Goal: Task Accomplishment & Management: Manage account settings

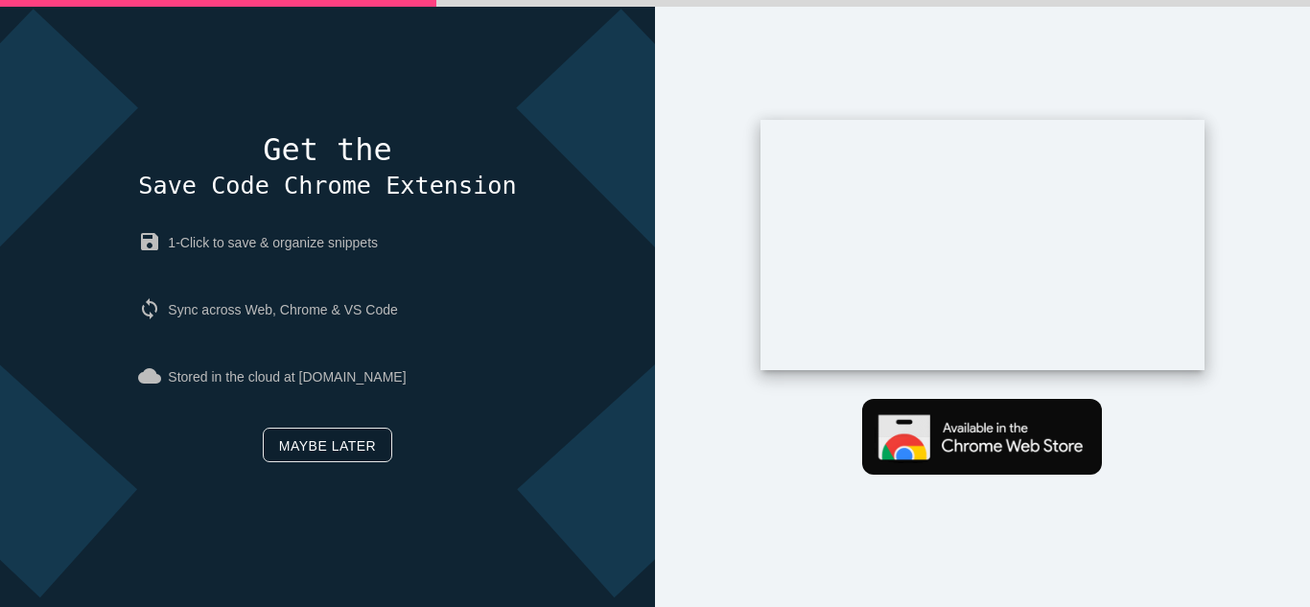
click at [326, 441] on link "Maybe later" at bounding box center [328, 445] width 130 height 35
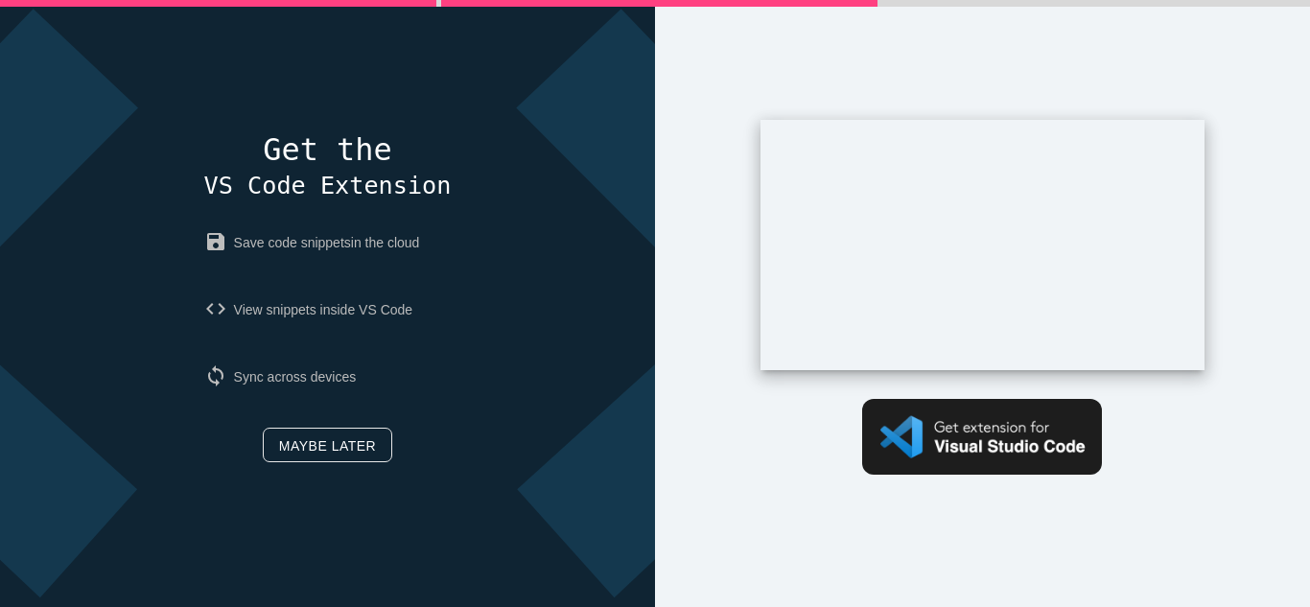
scroll to position [91, 0]
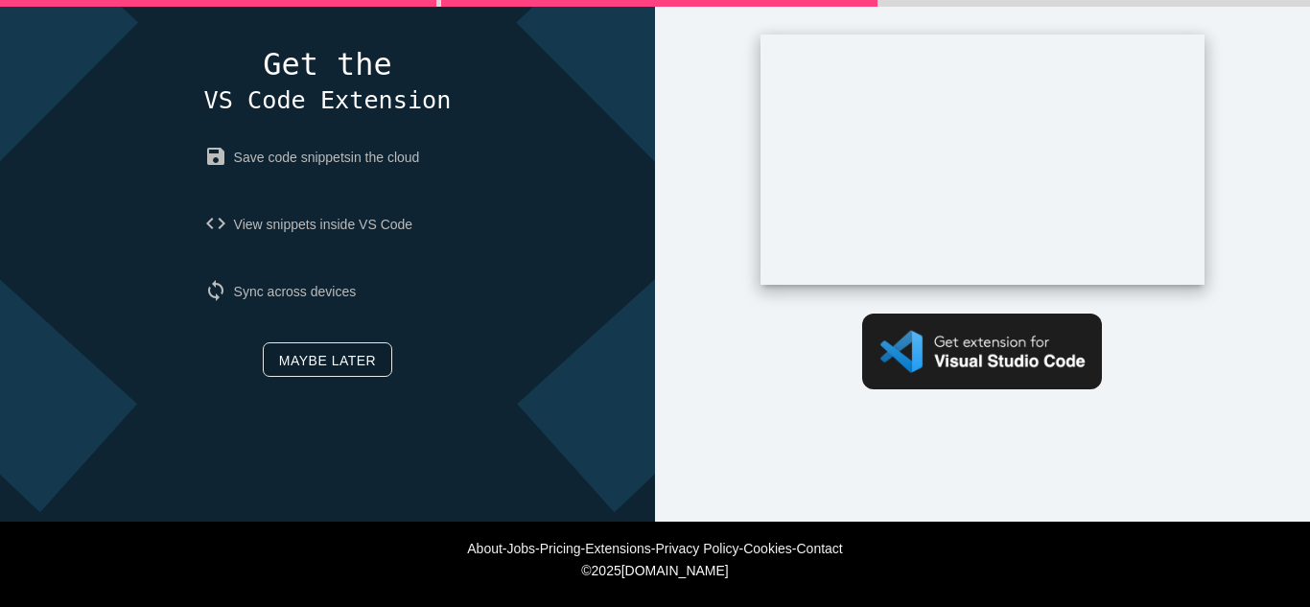
click at [332, 368] on link "Maybe later" at bounding box center [328, 359] width 130 height 35
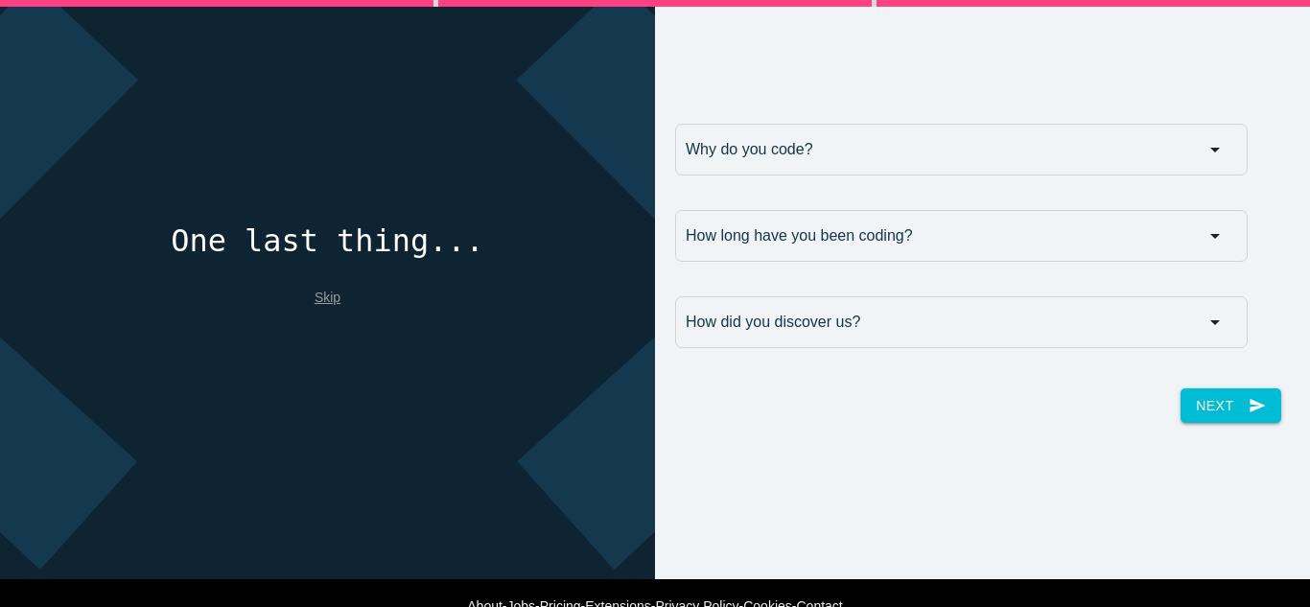
scroll to position [0, 0]
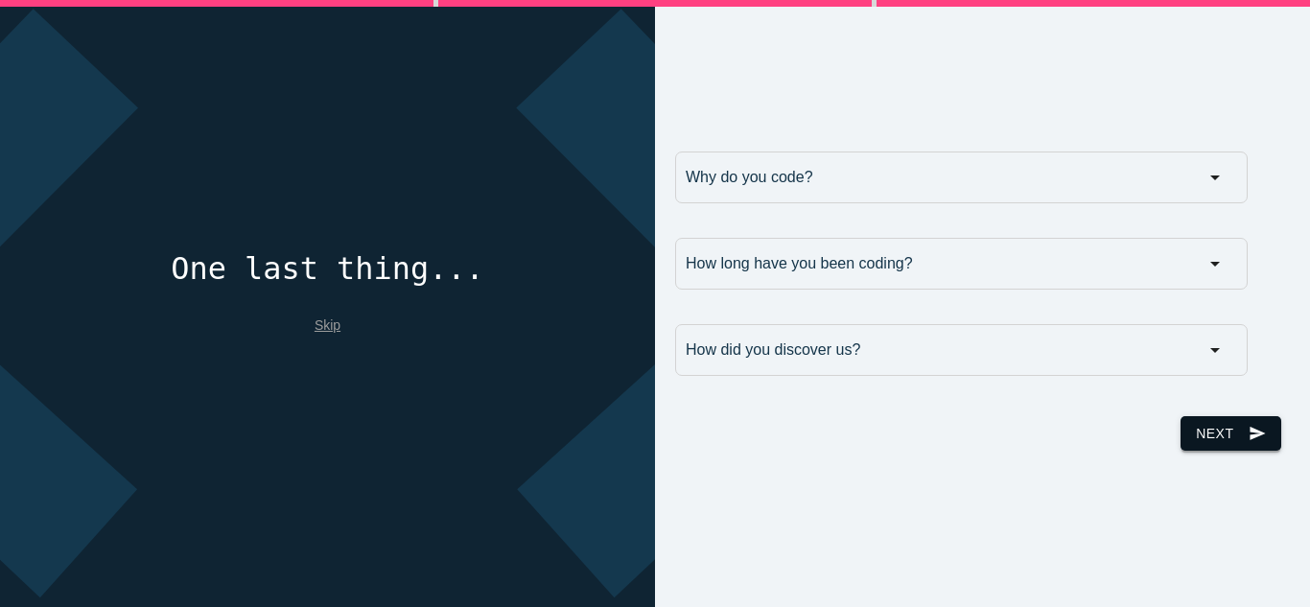
click at [1224, 431] on button "Next send" at bounding box center [1231, 433] width 100 height 35
click at [331, 318] on link "Skip" at bounding box center [328, 325] width 26 height 15
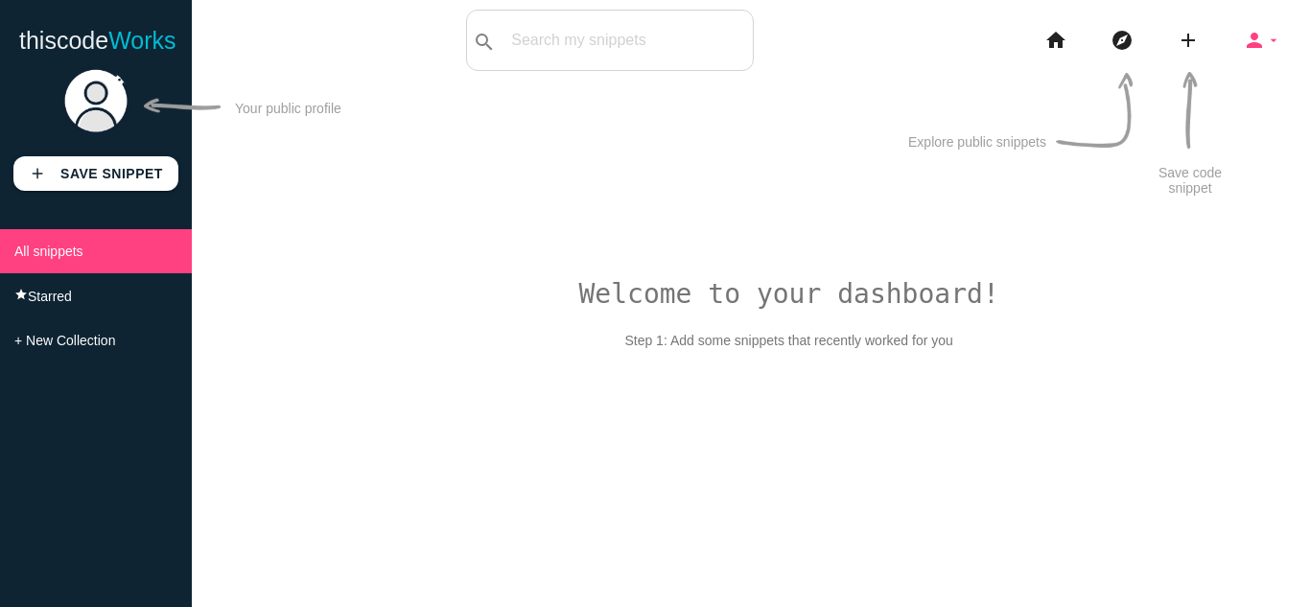
click at [1272, 34] on icon "arrow_drop_down" at bounding box center [1273, 40] width 15 height 61
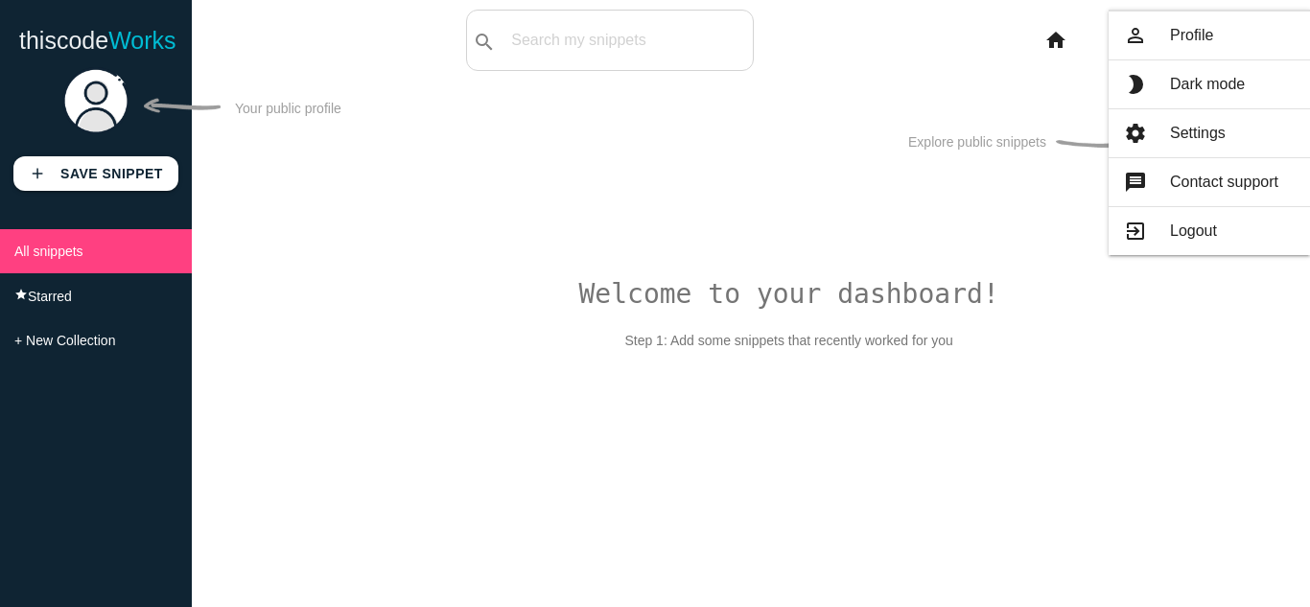
click at [702, 293] on div "Welcome to your dashboard! Step 1: Add some snippets that recently worked for y…" at bounding box center [751, 364] width 1119 height 607
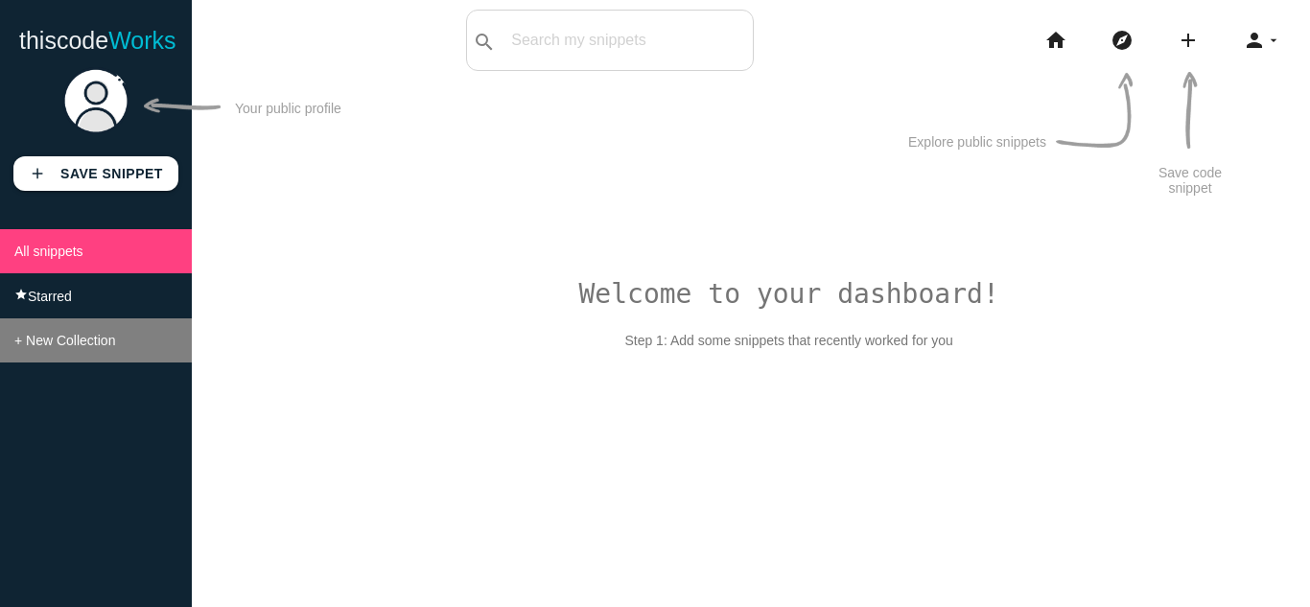
click at [95, 348] on span "+ New Collection" at bounding box center [64, 340] width 101 height 15
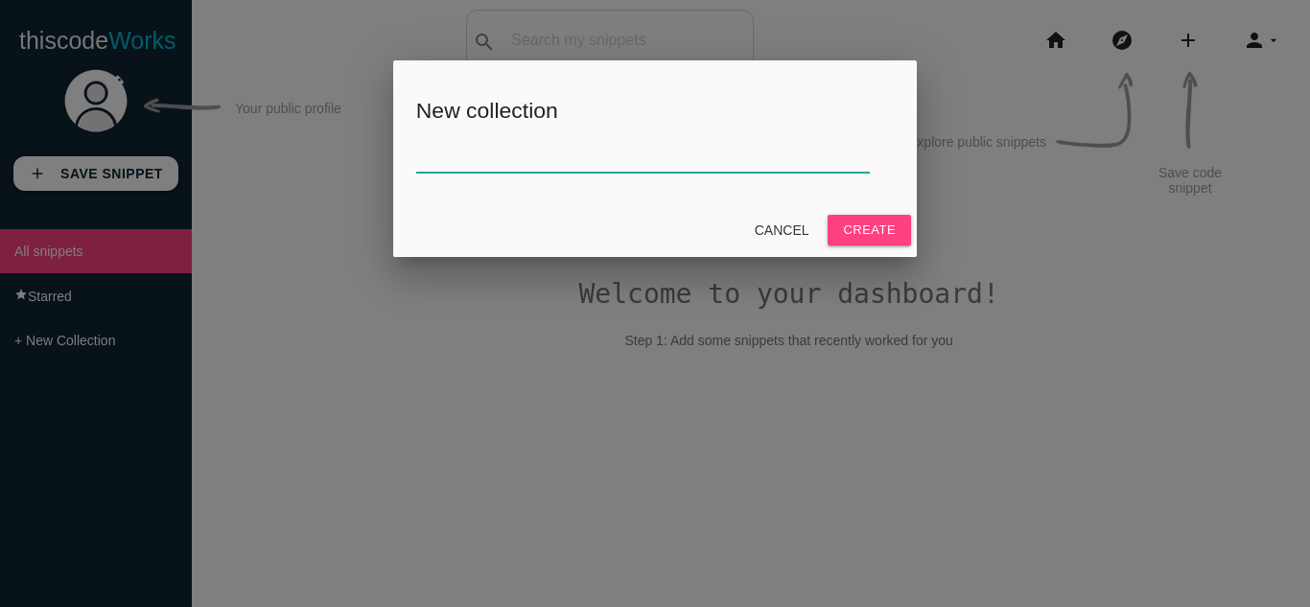
click at [729, 145] on input "text" at bounding box center [643, 151] width 454 height 41
click at [612, 137] on input "text" at bounding box center [643, 151] width 454 height 41
click at [552, 160] on input "text" at bounding box center [643, 151] width 454 height 41
paste input "https://dev-story.com/food-delivery-app-development-company/"
type input "https://dev-story.com/food-delivery-app-development-company/"
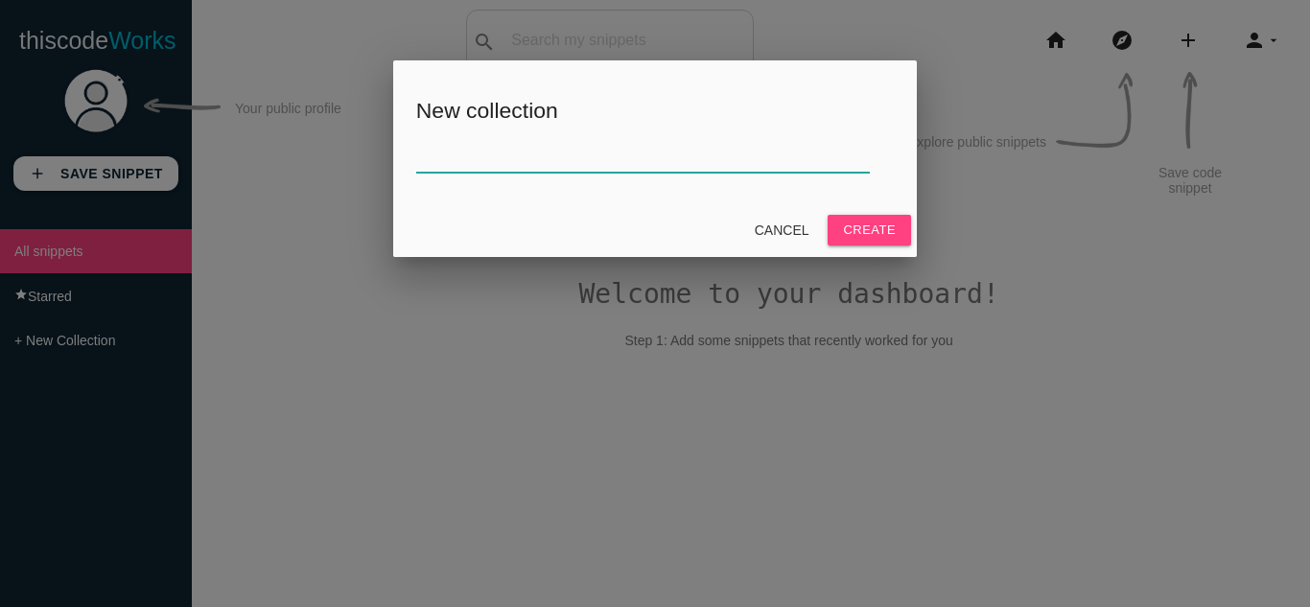
paste input "Food Delivery Application Development Solutions | Dev Story"
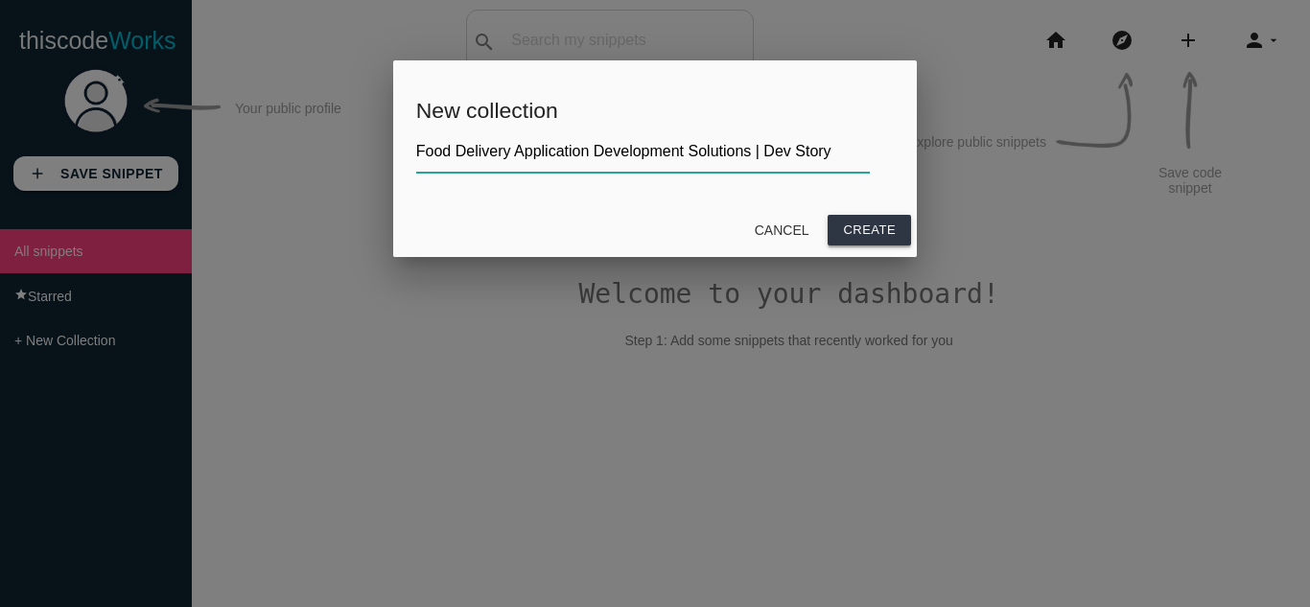
type input "Food Delivery Application Development Solutions | Dev Story"
click at [866, 231] on button "Create" at bounding box center [869, 230] width 83 height 31
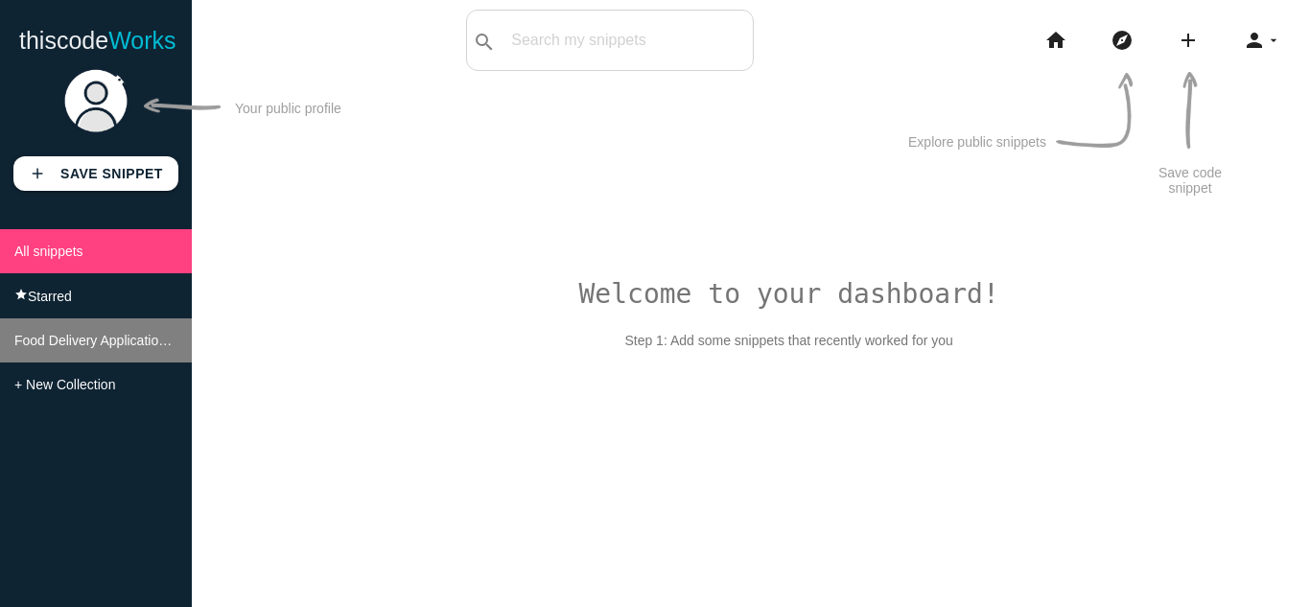
click at [130, 348] on span "Food Delivery Application Development Solutions | Dev Story" at bounding box center [196, 340] width 364 height 15
